Goal: Navigation & Orientation: Find specific page/section

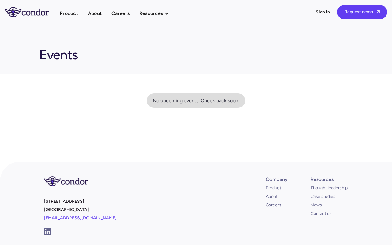
click at [32, 13] on link "home" at bounding box center [32, 12] width 55 height 10
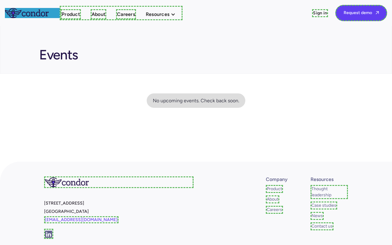
click at [70, 14] on link "Product" at bounding box center [71, 14] width 20 height 10
click at [96, 14] on link "About" at bounding box center [97, 14] width 16 height 10
click at [123, 14] on link "Careers" at bounding box center [122, 14] width 20 height 10
click at [321, 13] on link "Sign in" at bounding box center [320, 13] width 16 height 8
click at [362, 12] on link "Request demo " at bounding box center [361, 13] width 52 height 16
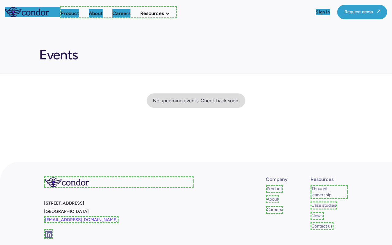
click at [119, 181] on link at bounding box center [118, 182] width 149 height 12
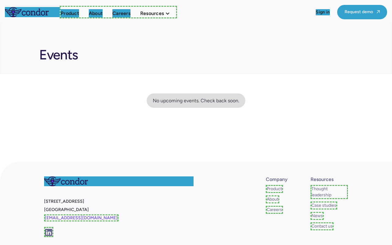
click at [69, 218] on link "[EMAIL_ADDRESS][DOMAIN_NAME]" at bounding box center [81, 217] width 74 height 7
click at [48, 231] on link at bounding box center [48, 232] width 9 height 10
click at [273, 188] on link "Product" at bounding box center [273, 188] width 15 height 6
click at [271, 197] on link "About" at bounding box center [272, 197] width 13 height 8
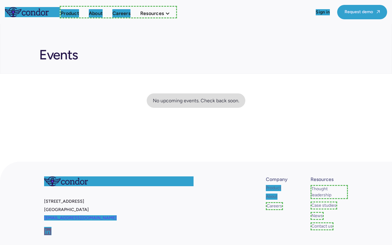
click at [273, 205] on link "Careers" at bounding box center [274, 206] width 17 height 8
click at [328, 188] on link "Thought leadership" at bounding box center [328, 192] width 37 height 14
click at [323, 197] on link "Case studies" at bounding box center [323, 197] width 27 height 8
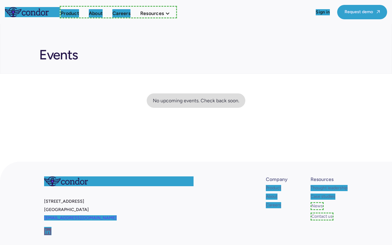
click at [316, 205] on link "News" at bounding box center [316, 206] width 13 height 8
click at [320, 214] on link "Contact us" at bounding box center [321, 215] width 23 height 8
